Goal: Register for event/course

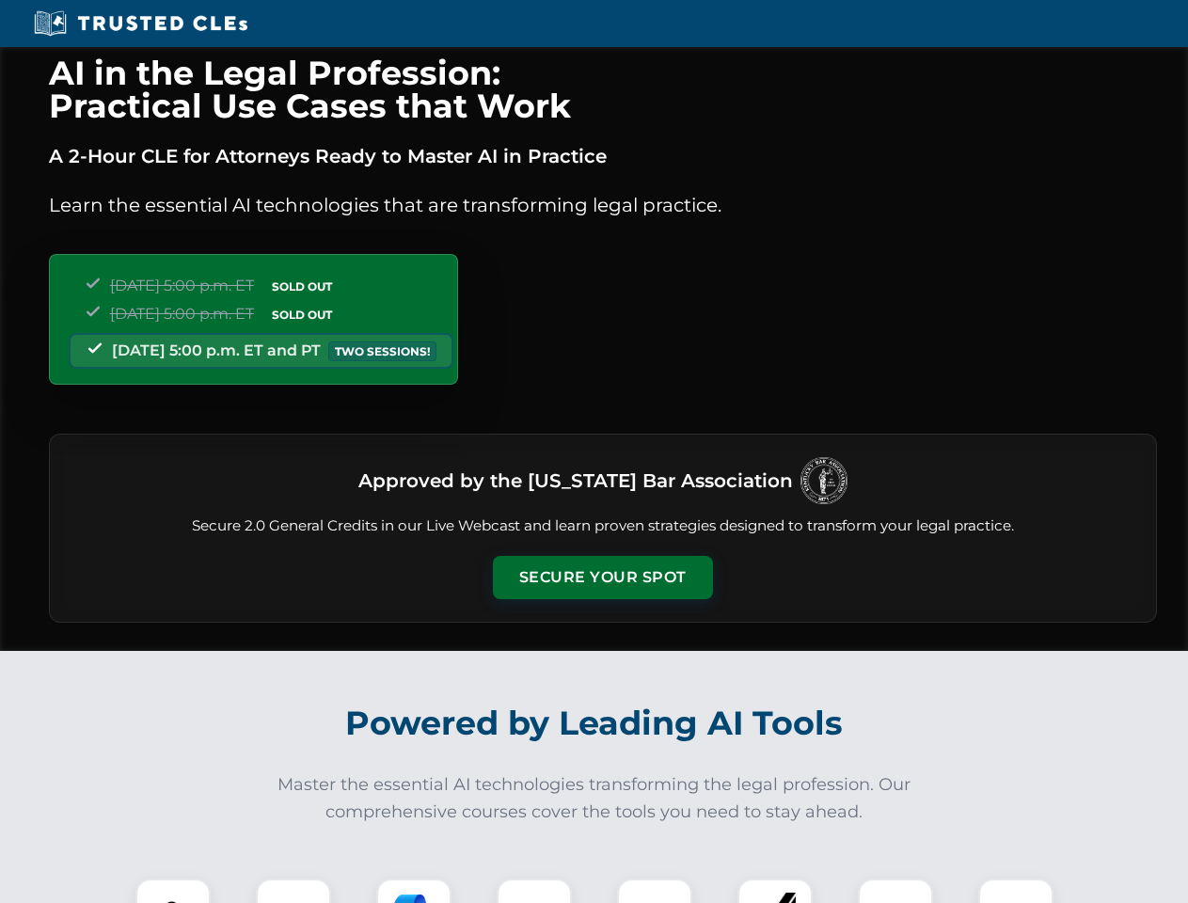
click at [602, 577] on button "Secure Your Spot" at bounding box center [603, 577] width 220 height 43
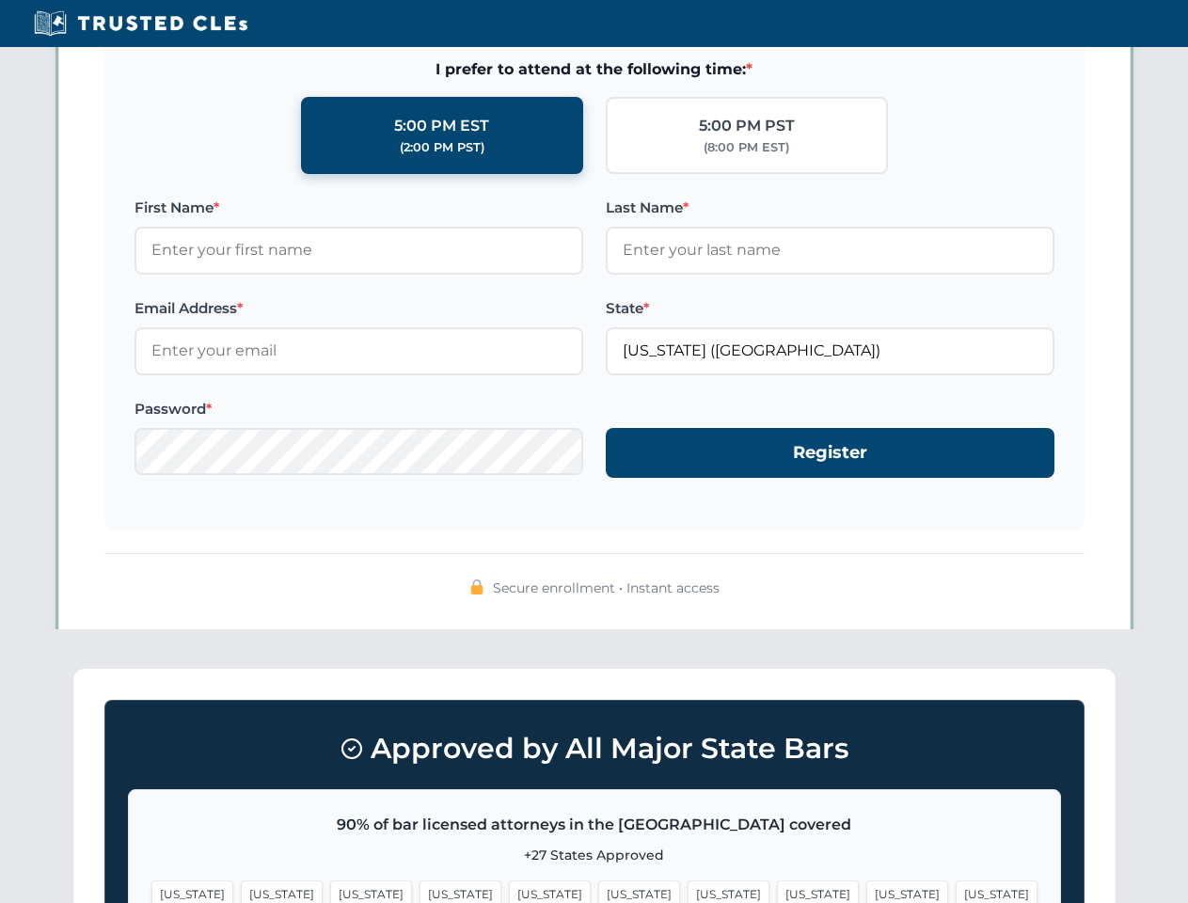
click at [598, 890] on span "[US_STATE]" at bounding box center [639, 893] width 82 height 27
click at [687, 890] on span "[US_STATE]" at bounding box center [728, 893] width 82 height 27
click at [866, 890] on span "[US_STATE]" at bounding box center [907, 893] width 82 height 27
